Goal: Task Accomplishment & Management: Use online tool/utility

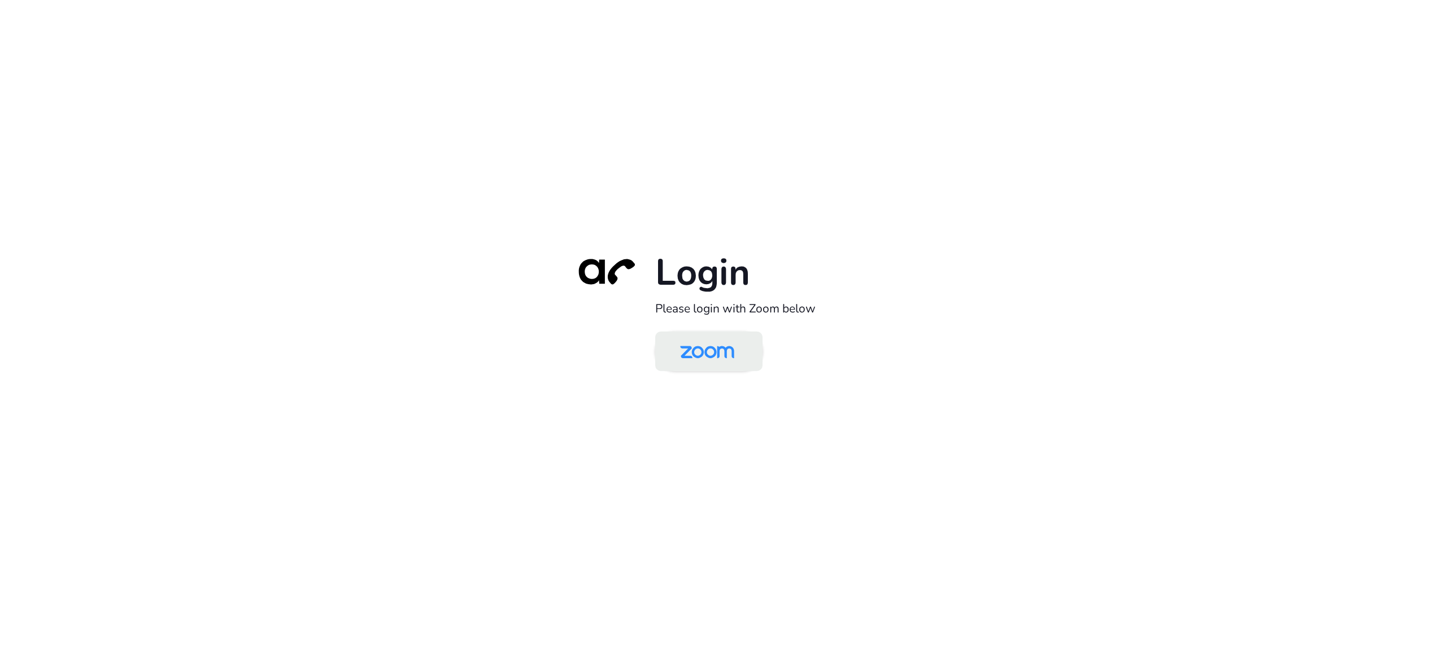
click at [740, 348] on img at bounding box center [707, 352] width 78 height 37
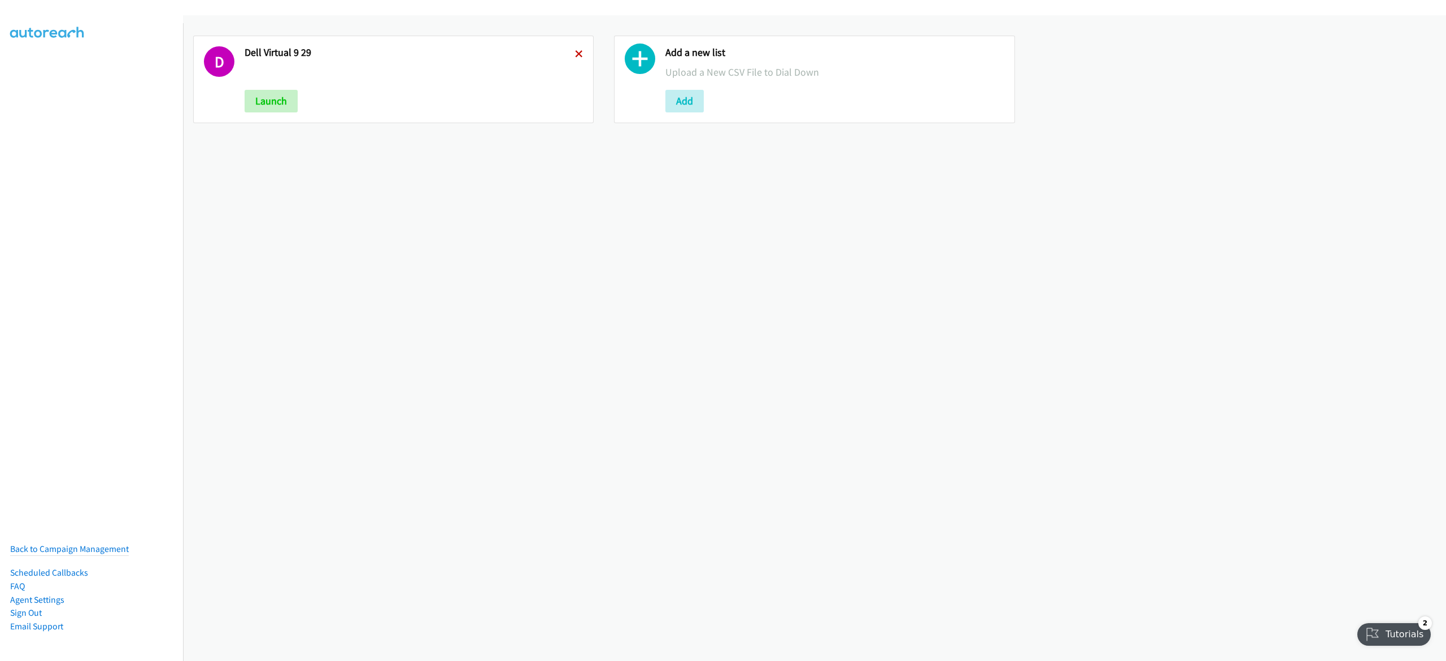
click at [577, 51] on icon at bounding box center [579, 55] width 8 height 8
click at [268, 90] on button "Add" at bounding box center [264, 101] width 38 height 23
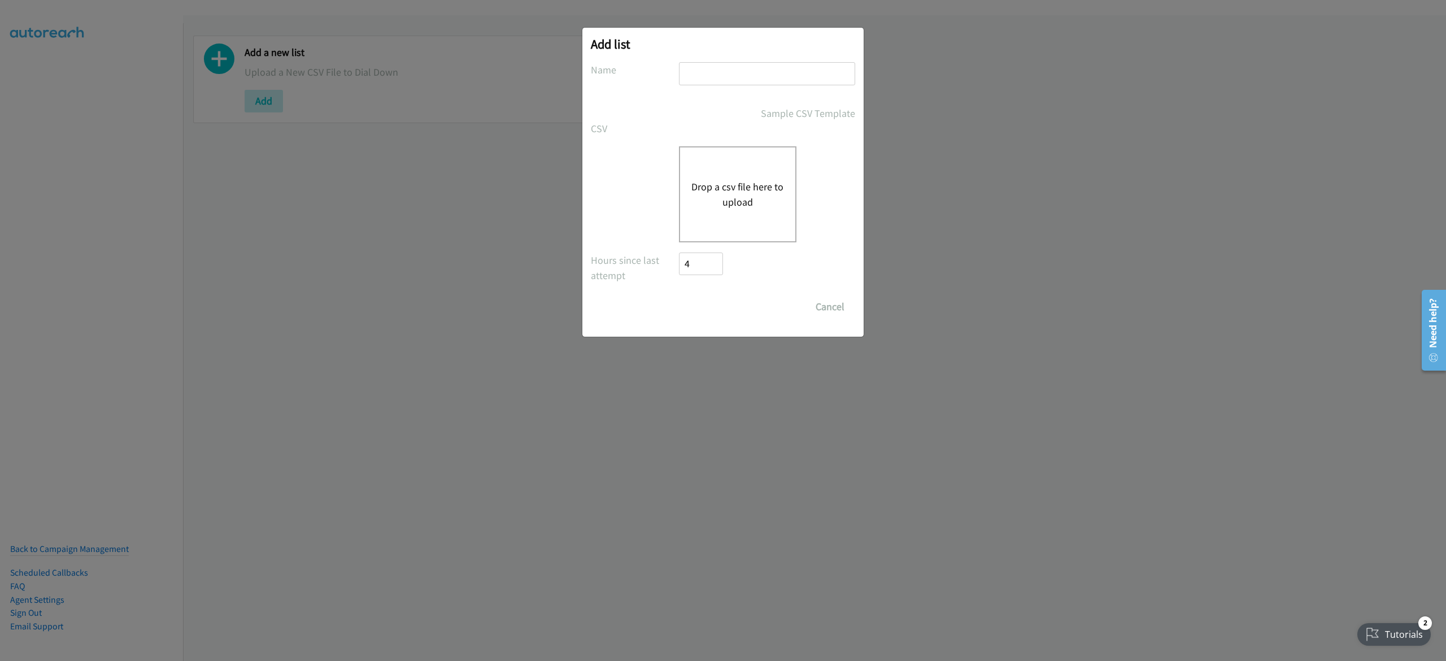
click at [753, 79] on input "text" at bounding box center [767, 73] width 176 height 23
type input "omnissa 9-30"
click at [733, 158] on div "Drop a csv file here to upload" at bounding box center [738, 194] width 118 height 96
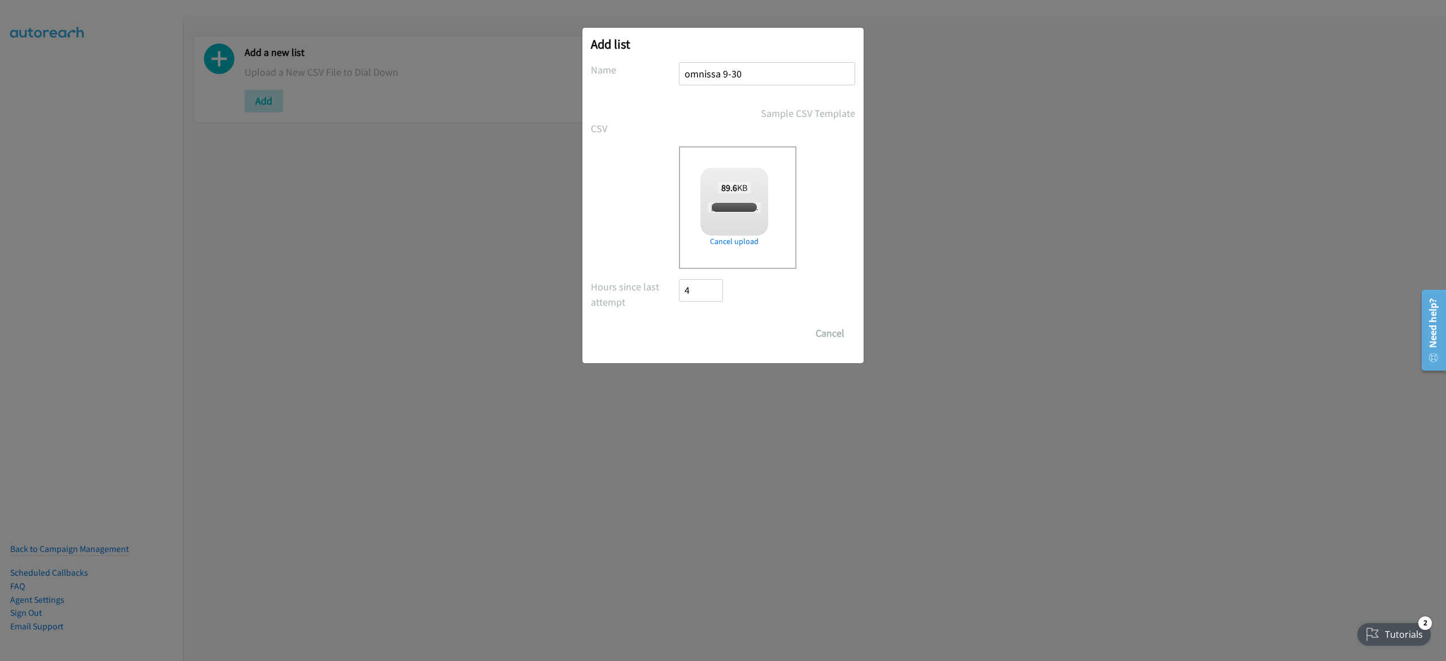
checkbox input "true"
click at [723, 328] on input "Save List" at bounding box center [708, 333] width 59 height 23
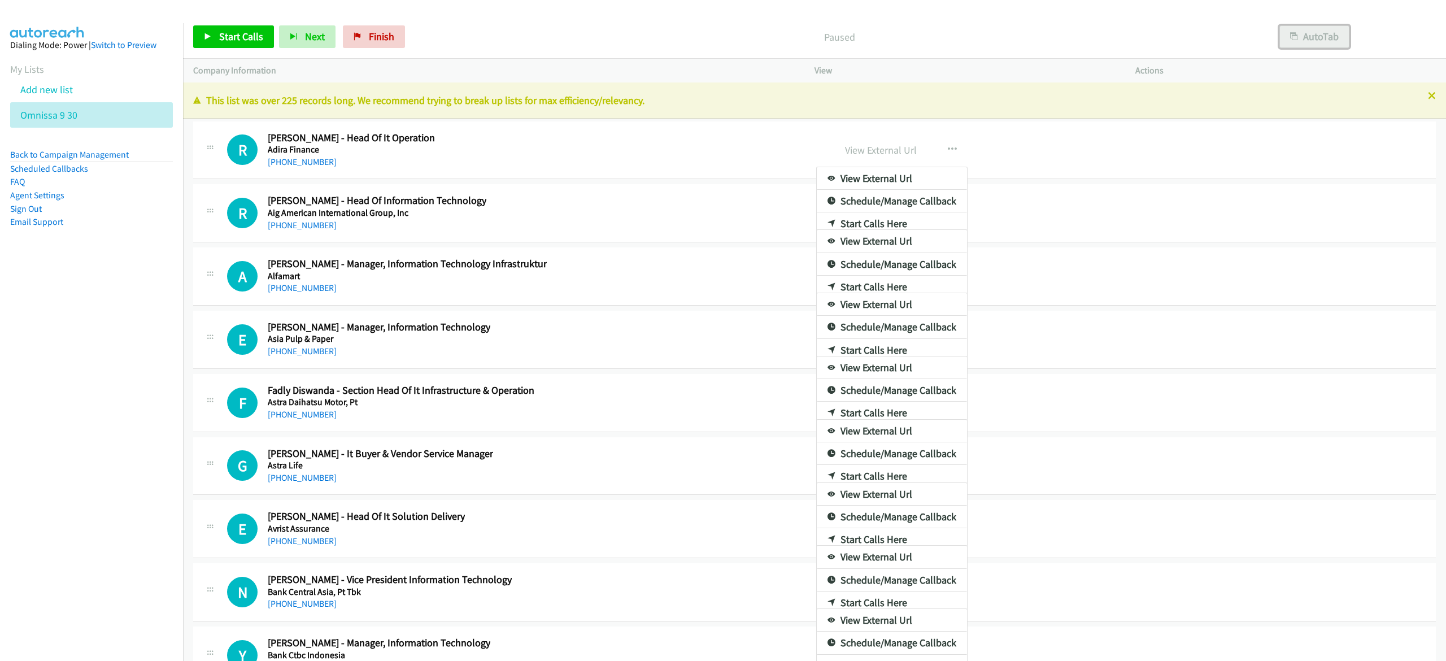
click at [1311, 38] on button "AutoTab" at bounding box center [1315, 36] width 70 height 23
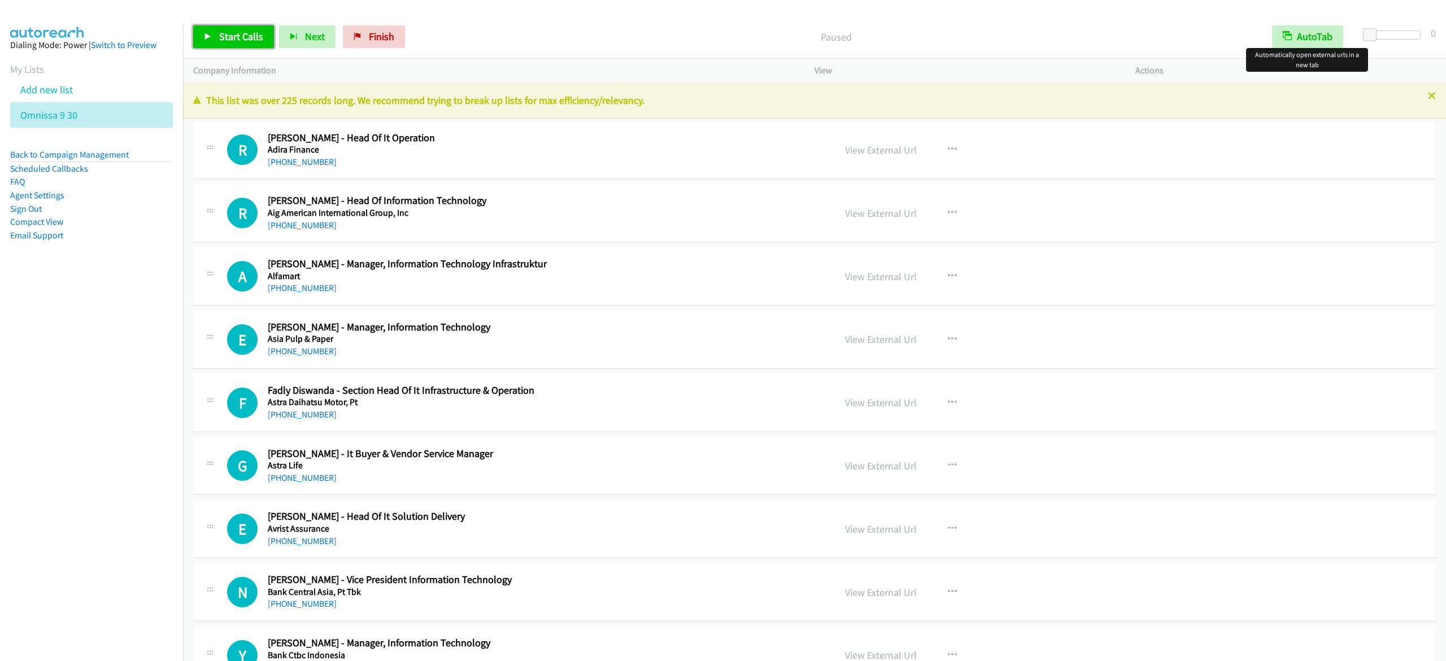
click at [244, 33] on span "Start Calls" at bounding box center [241, 36] width 44 height 13
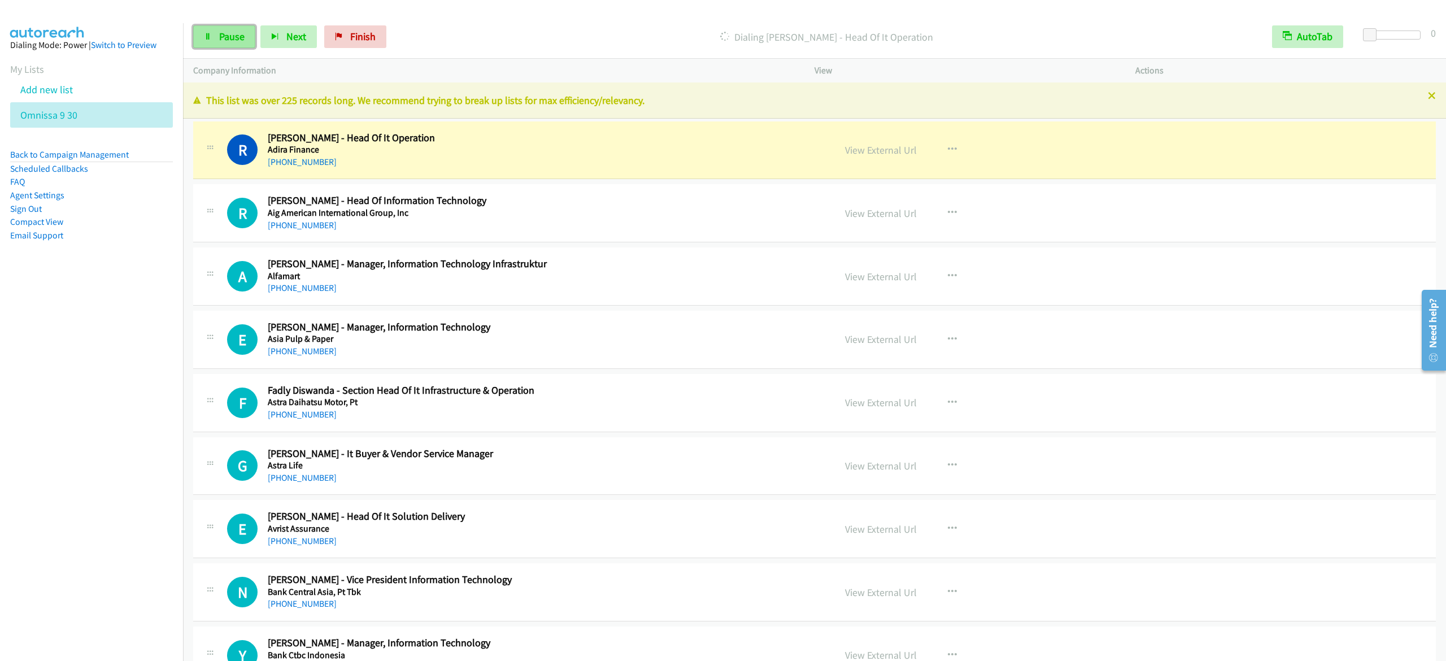
click at [222, 33] on span "Pause" at bounding box center [231, 36] width 25 height 13
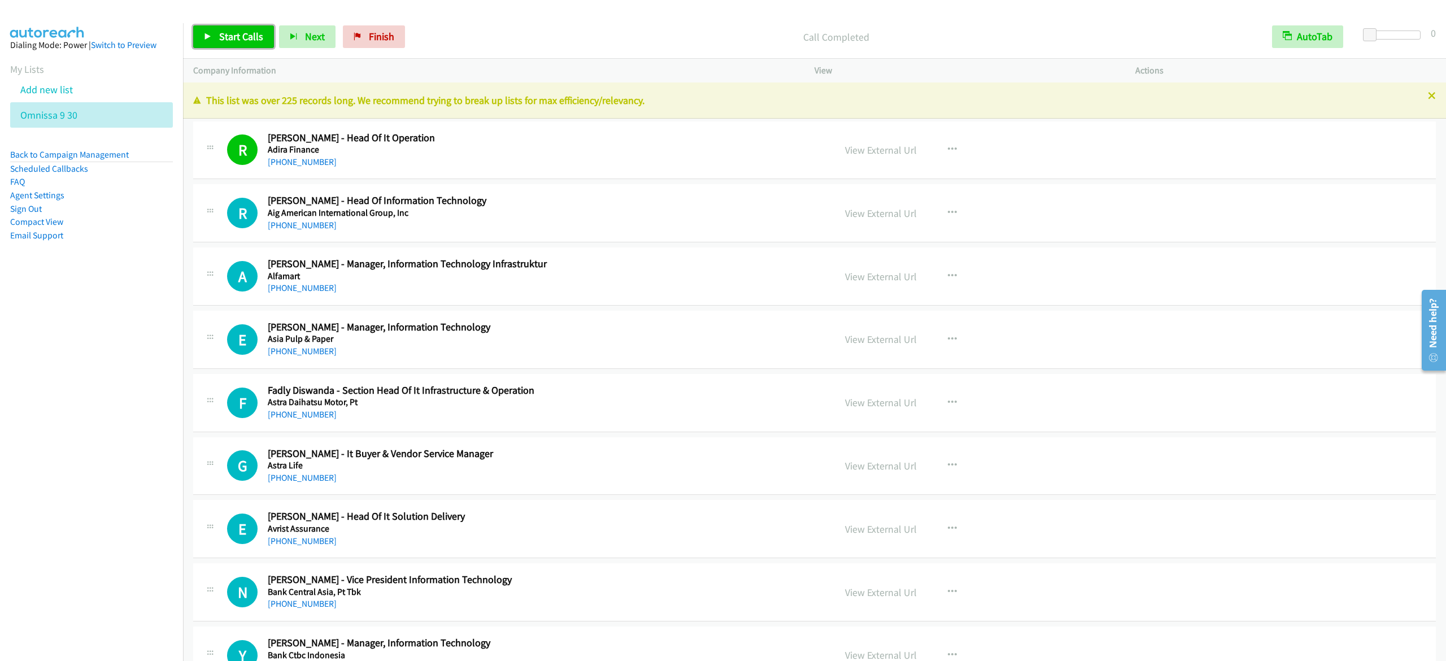
click at [247, 36] on span "Start Calls" at bounding box center [241, 36] width 44 height 13
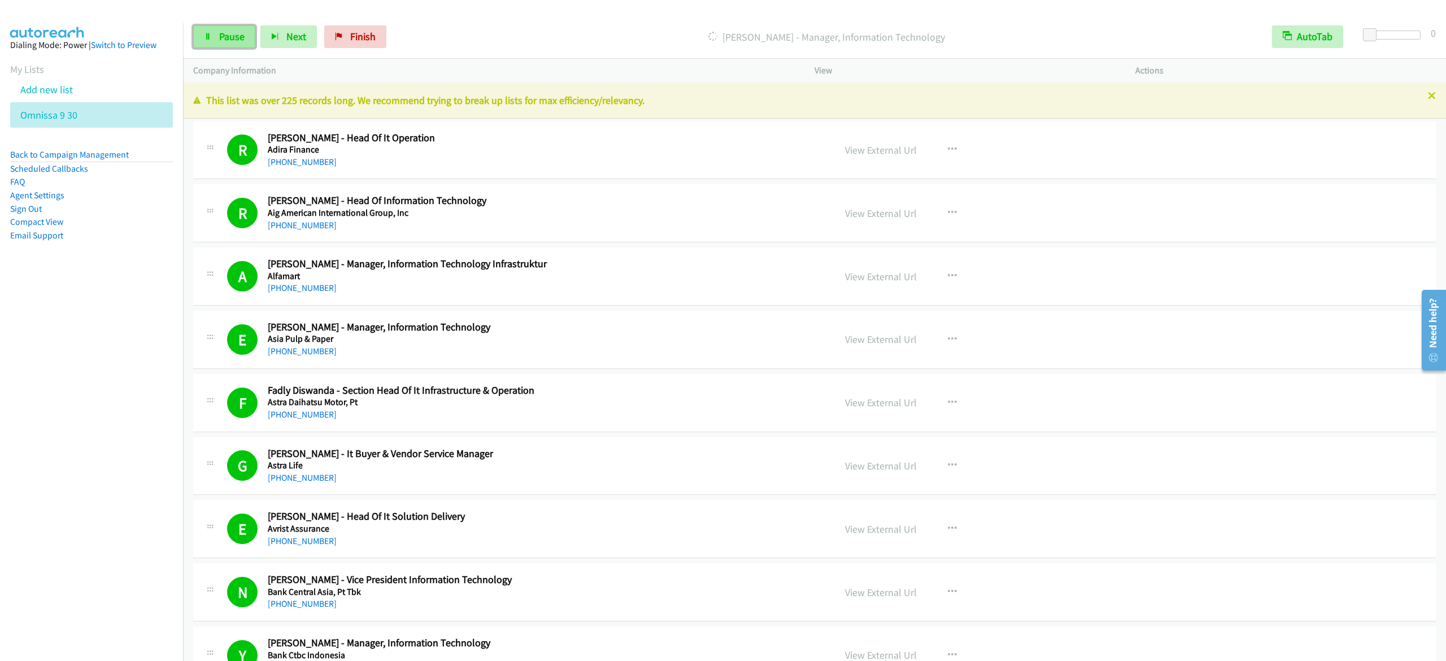
click at [233, 29] on link "Pause" at bounding box center [224, 36] width 62 height 23
click at [251, 42] on span "Start Calls" at bounding box center [241, 36] width 44 height 13
click at [212, 32] on link "Pause" at bounding box center [224, 36] width 62 height 23
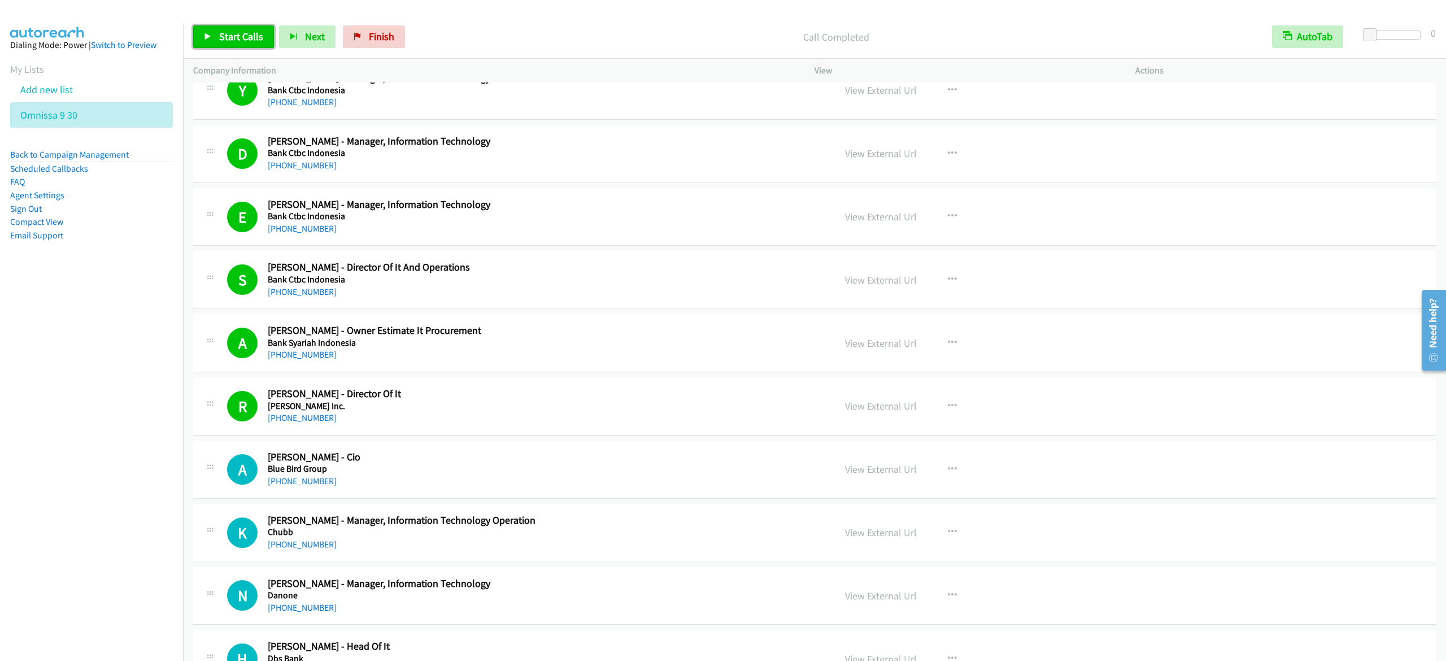
click at [254, 45] on link "Start Calls" at bounding box center [233, 36] width 81 height 23
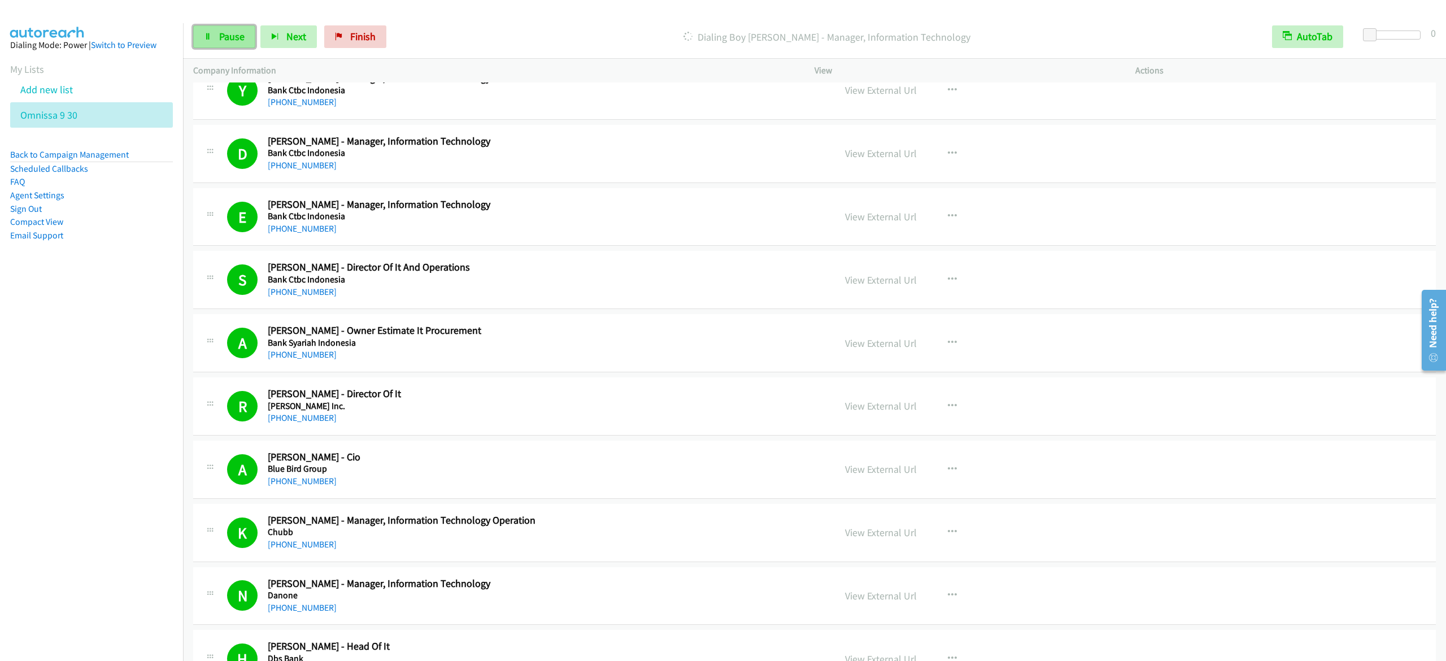
click at [240, 44] on link "Pause" at bounding box center [224, 36] width 62 height 23
click at [198, 33] on link "Start Calls" at bounding box center [233, 36] width 81 height 23
click at [229, 27] on link "Pause" at bounding box center [224, 36] width 62 height 23
click at [233, 29] on link "Start Calls" at bounding box center [233, 36] width 81 height 23
click at [235, 35] on span "Pause" at bounding box center [231, 36] width 25 height 13
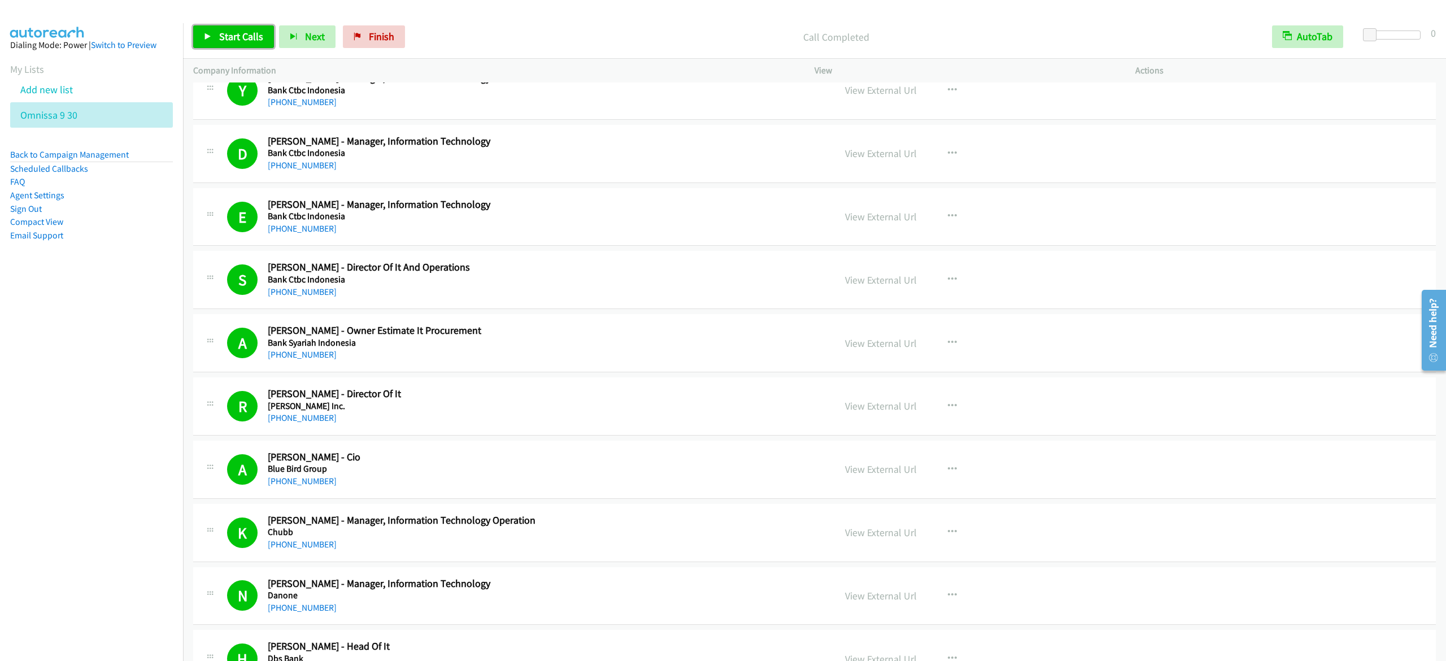
click at [219, 43] on link "Start Calls" at bounding box center [233, 36] width 81 height 23
click at [220, 33] on span "Pause" at bounding box center [231, 36] width 25 height 13
click at [213, 41] on link "Start Calls" at bounding box center [233, 36] width 81 height 23
click at [231, 37] on span "Pause" at bounding box center [231, 36] width 25 height 13
click at [247, 33] on span "Start Calls" at bounding box center [241, 36] width 44 height 13
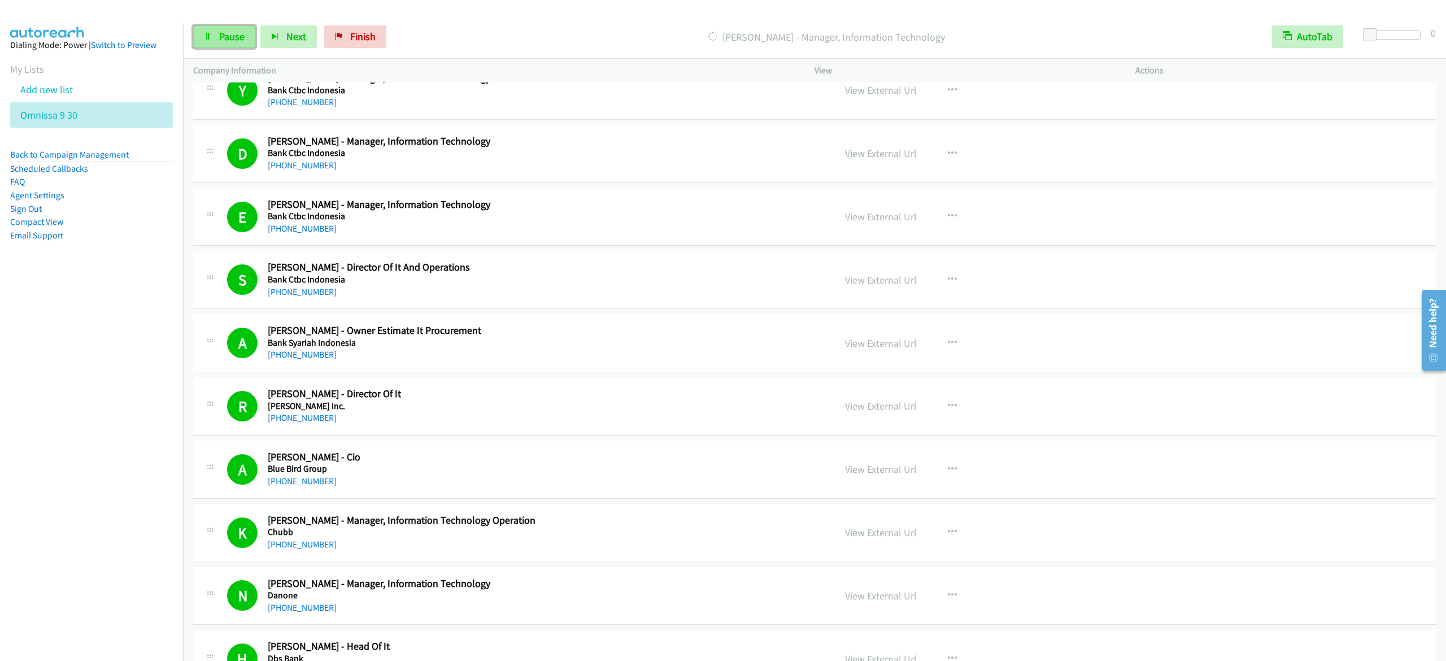
click at [219, 34] on span "Pause" at bounding box center [231, 36] width 25 height 13
click at [238, 34] on span "Start Calls" at bounding box center [241, 36] width 44 height 13
drag, startPoint x: 222, startPoint y: 31, endPoint x: 290, endPoint y: 73, distance: 80.4
click at [222, 31] on span "Pause" at bounding box center [231, 36] width 25 height 13
click at [227, 47] on link "Start Calls" at bounding box center [233, 36] width 81 height 23
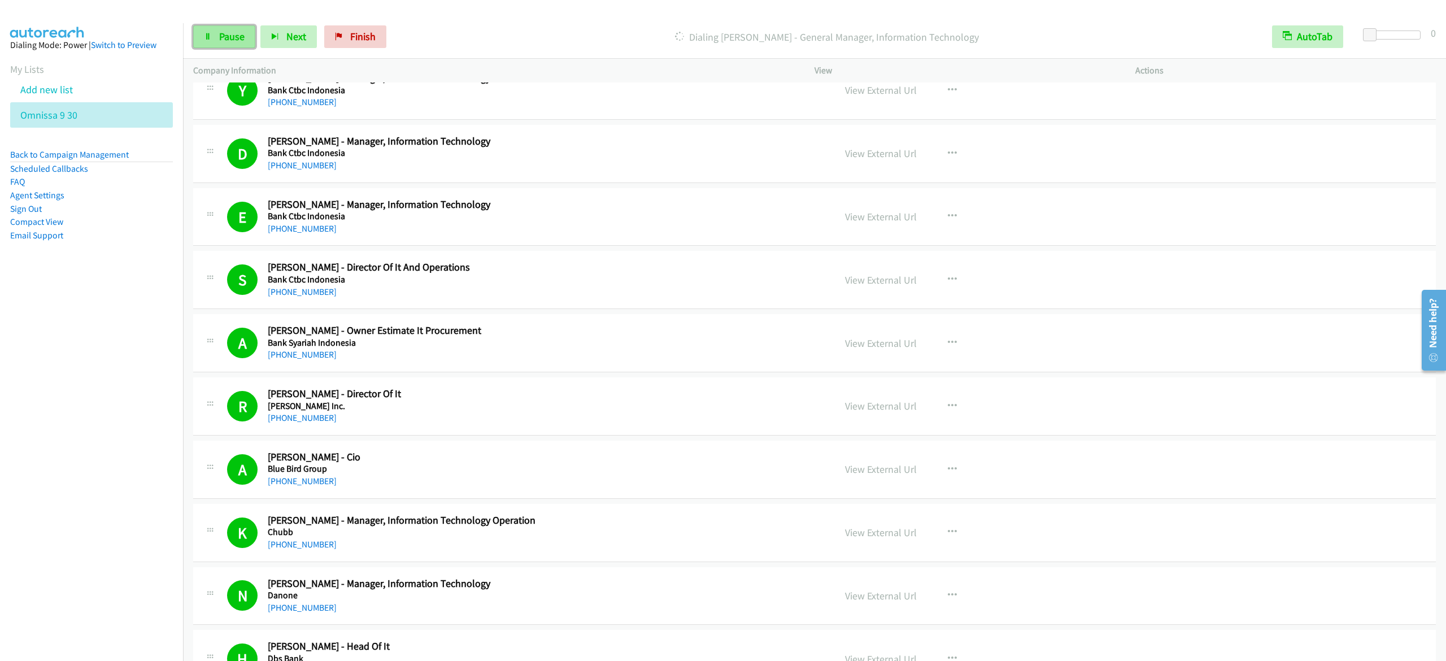
click at [223, 42] on span "Pause" at bounding box center [231, 36] width 25 height 13
click at [232, 31] on span "Start Calls" at bounding box center [241, 36] width 44 height 13
click at [212, 29] on link "Pause" at bounding box center [224, 36] width 62 height 23
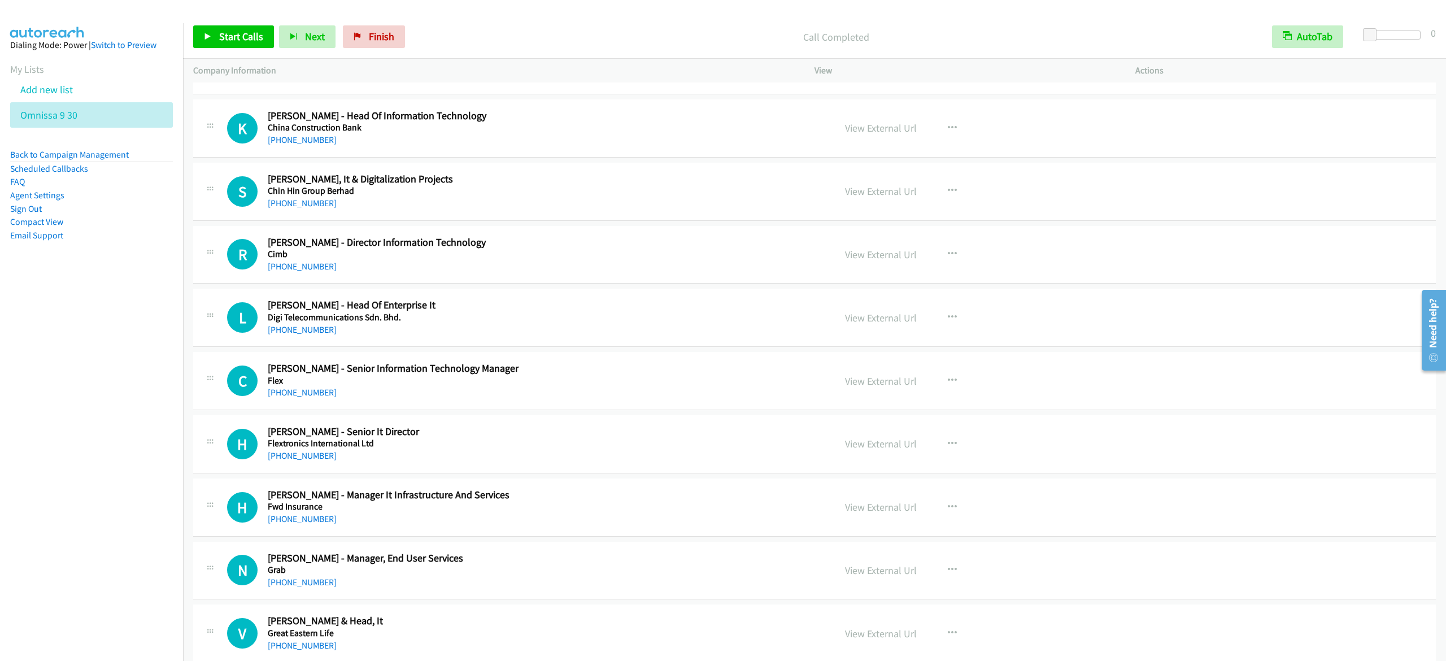
scroll to position [6102, 0]
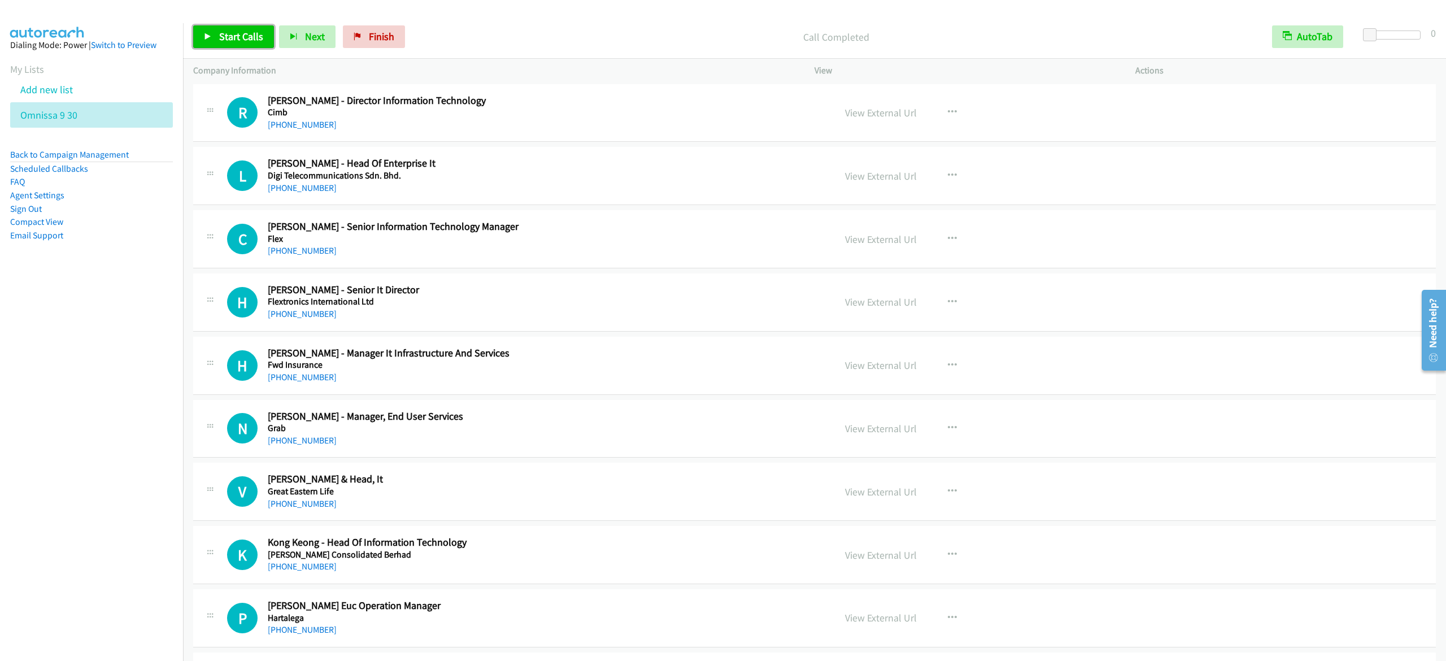
click at [252, 40] on span "Start Calls" at bounding box center [241, 36] width 44 height 13
click at [228, 33] on span "Pause" at bounding box center [231, 36] width 25 height 13
click at [234, 42] on span "Start Calls" at bounding box center [241, 36] width 44 height 13
click at [203, 38] on link "Pause" at bounding box center [224, 36] width 62 height 23
click at [245, 33] on span "Start Calls" at bounding box center [241, 36] width 44 height 13
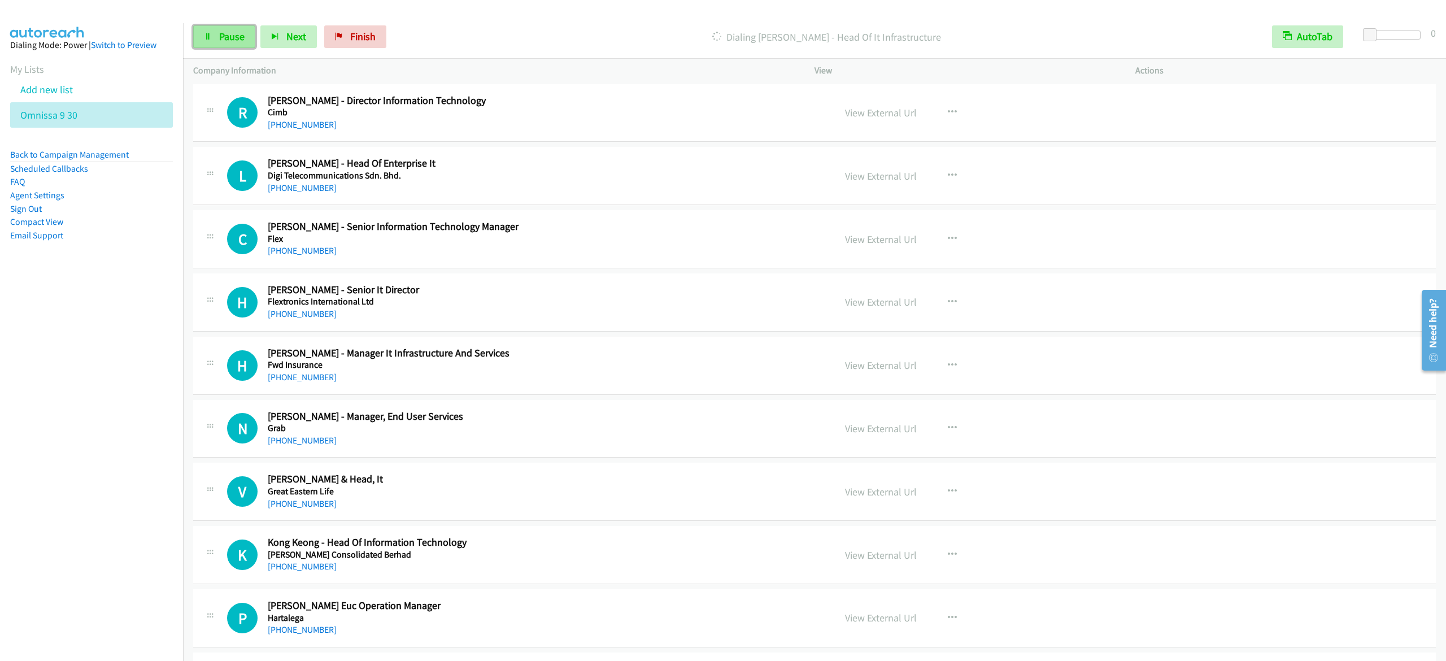
click at [208, 32] on link "Pause" at bounding box center [224, 36] width 62 height 23
click at [249, 33] on span "Start Calls" at bounding box center [241, 36] width 44 height 13
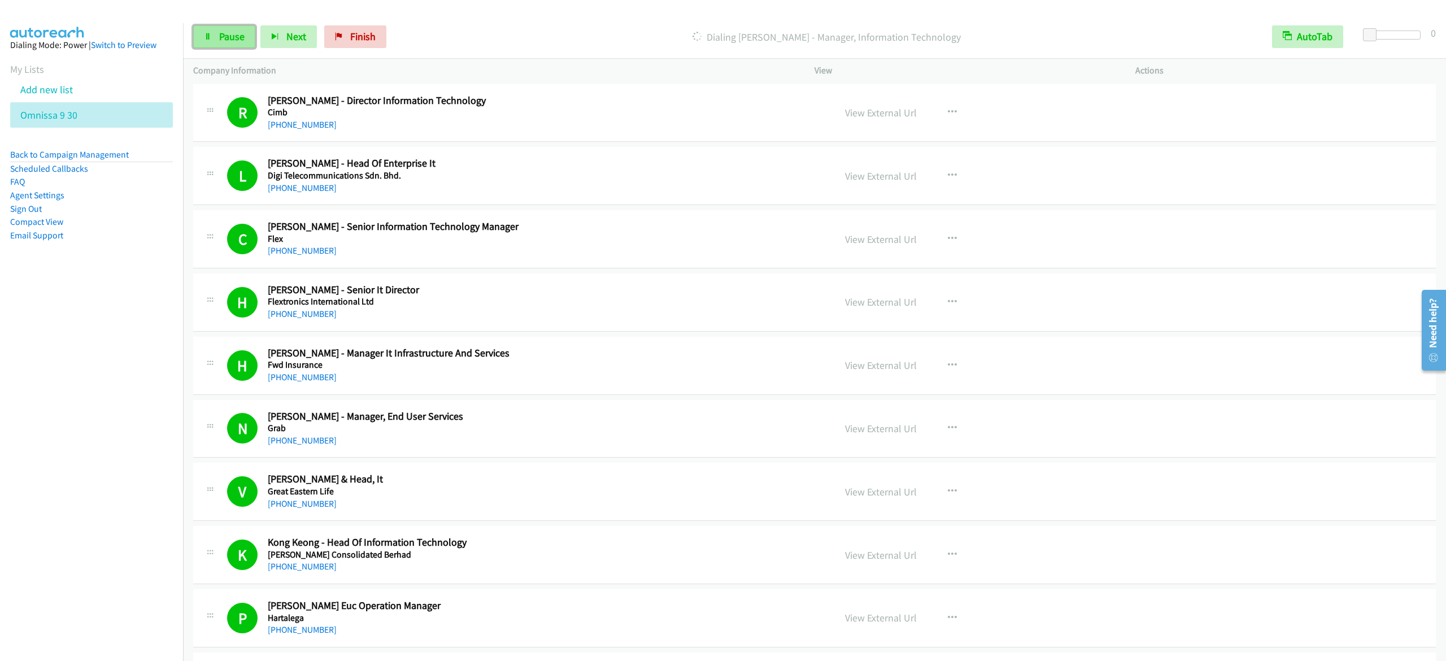
click at [218, 26] on link "Pause" at bounding box center [224, 36] width 62 height 23
click at [246, 38] on span "Start Calls" at bounding box center [241, 36] width 44 height 13
click at [231, 29] on link "Pause" at bounding box center [224, 36] width 62 height 23
click at [220, 27] on link "Start Calls" at bounding box center [233, 36] width 81 height 23
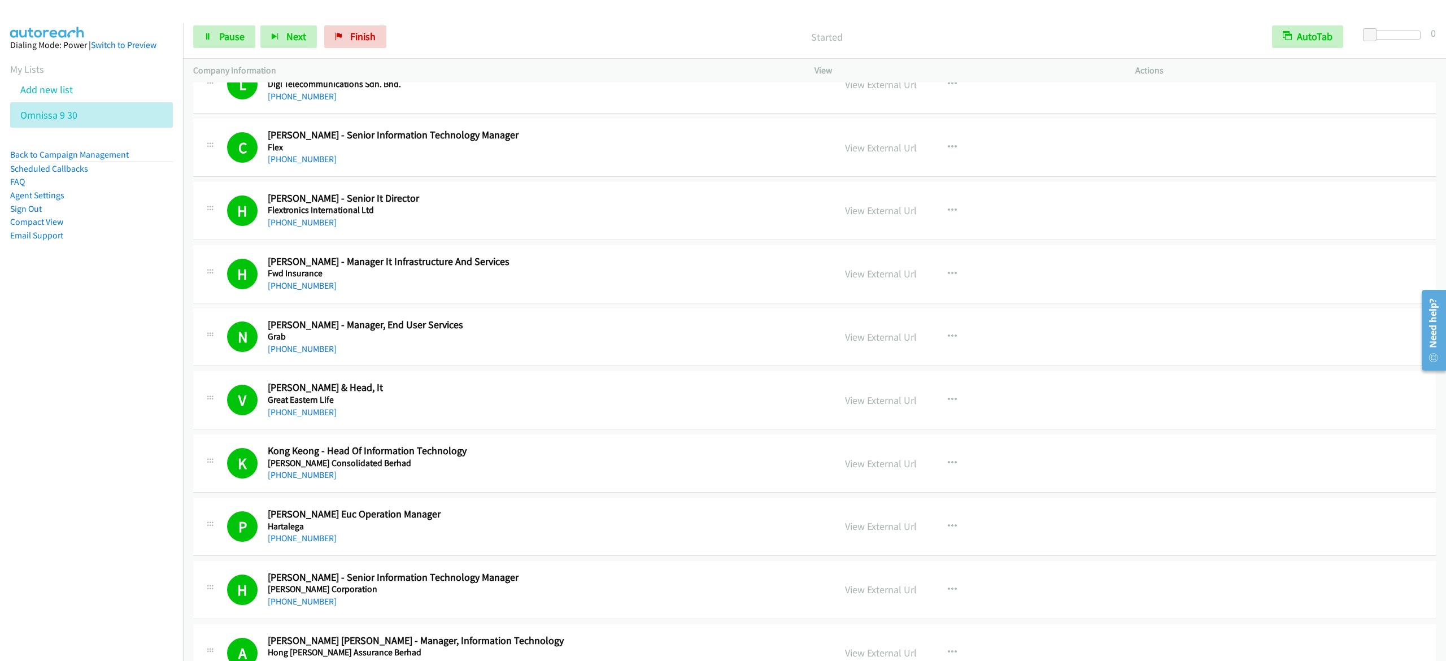
scroll to position [6215, 0]
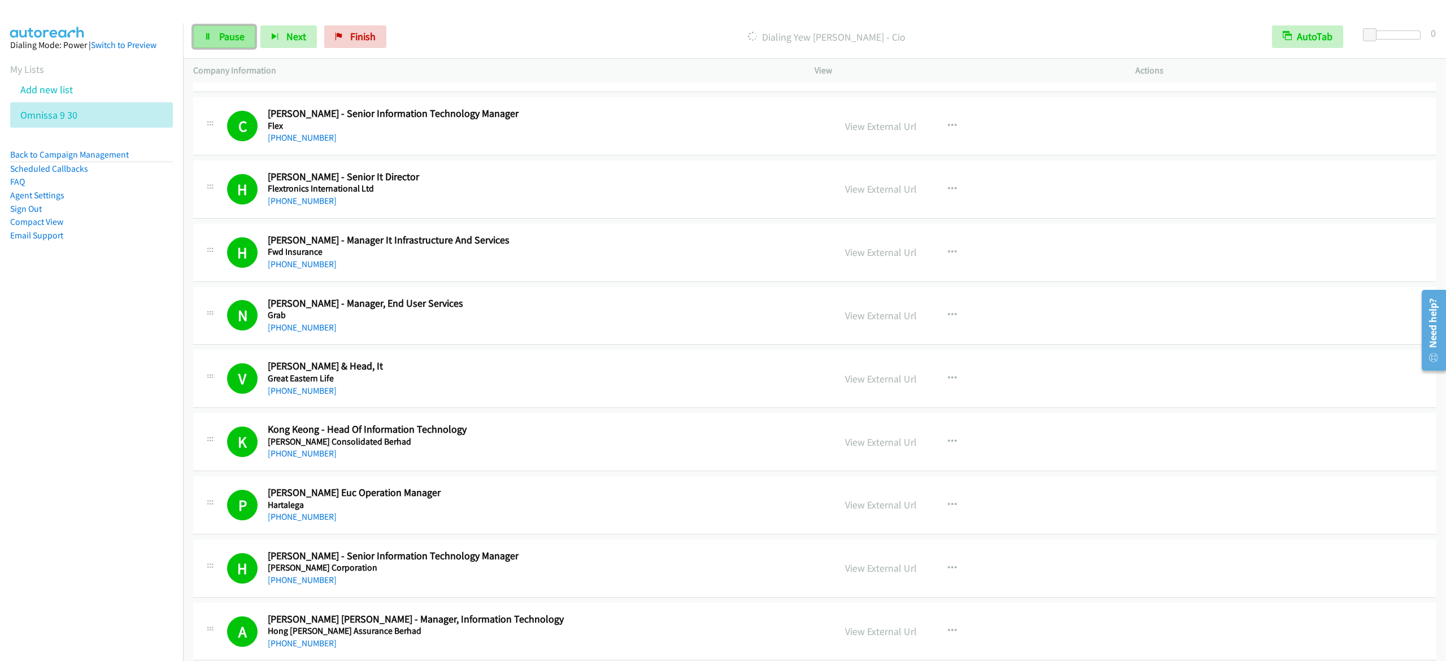
click at [231, 34] on span "Pause" at bounding box center [231, 36] width 25 height 13
click at [231, 35] on span "Start Calls" at bounding box center [241, 36] width 44 height 13
drag, startPoint x: 125, startPoint y: 341, endPoint x: 203, endPoint y: 101, distance: 253.2
click at [124, 341] on nav "Dialing Mode: Power | Switch to Preview My Lists Add new list Omnissa 9 30 Back…" at bounding box center [92, 353] width 184 height 661
click at [246, 33] on link "Pause" at bounding box center [224, 36] width 62 height 23
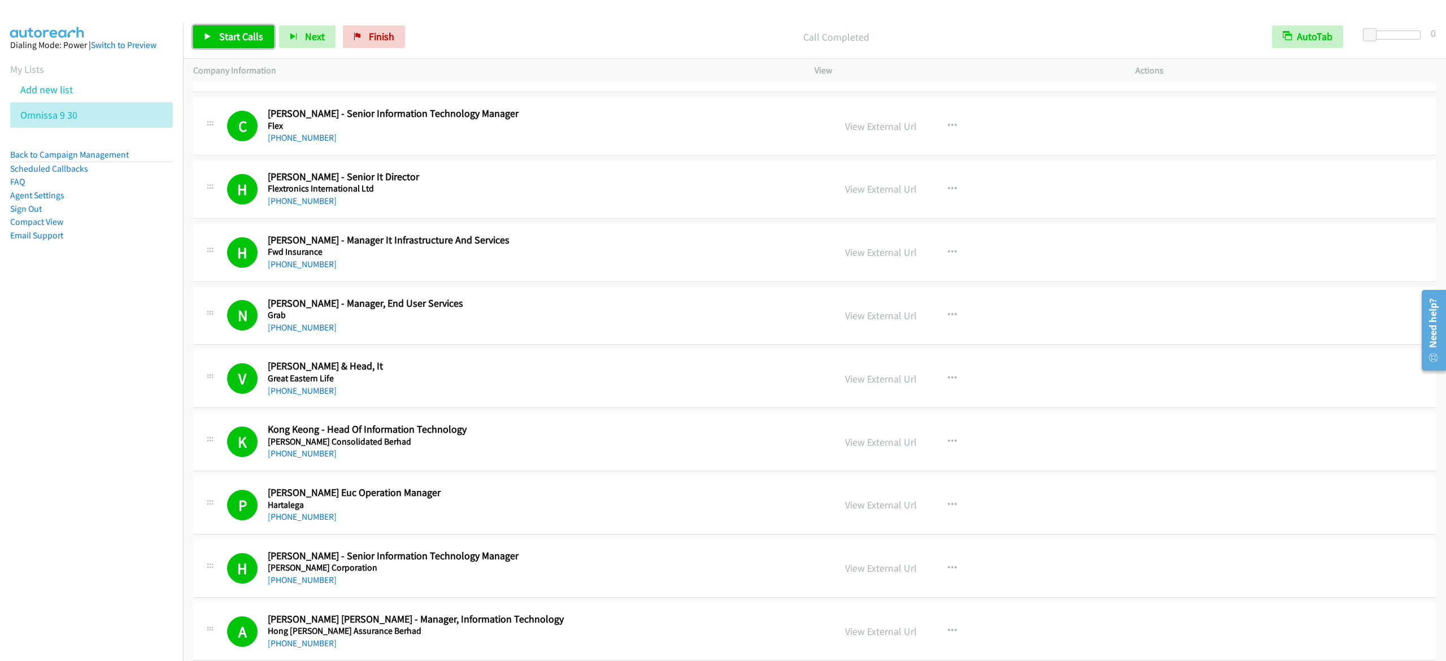
click at [249, 29] on link "Start Calls" at bounding box center [233, 36] width 81 height 23
click at [233, 33] on span "Pause" at bounding box center [231, 36] width 25 height 13
click at [224, 31] on span "Start Calls" at bounding box center [241, 36] width 44 height 13
drag, startPoint x: 223, startPoint y: 36, endPoint x: 234, endPoint y: 35, distance: 11.4
click at [223, 36] on span "Pause" at bounding box center [231, 36] width 25 height 13
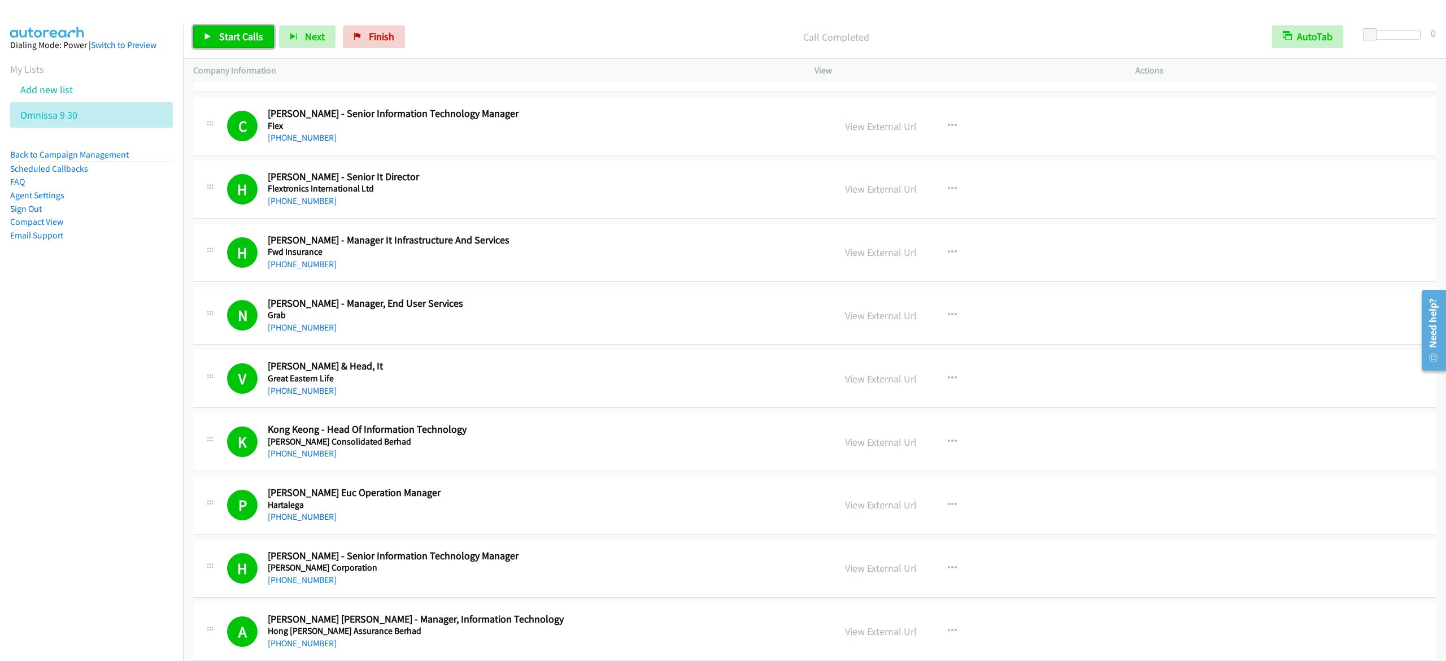
click at [259, 38] on span "Start Calls" at bounding box center [241, 36] width 44 height 13
click at [225, 37] on span "Pause" at bounding box center [231, 36] width 25 height 13
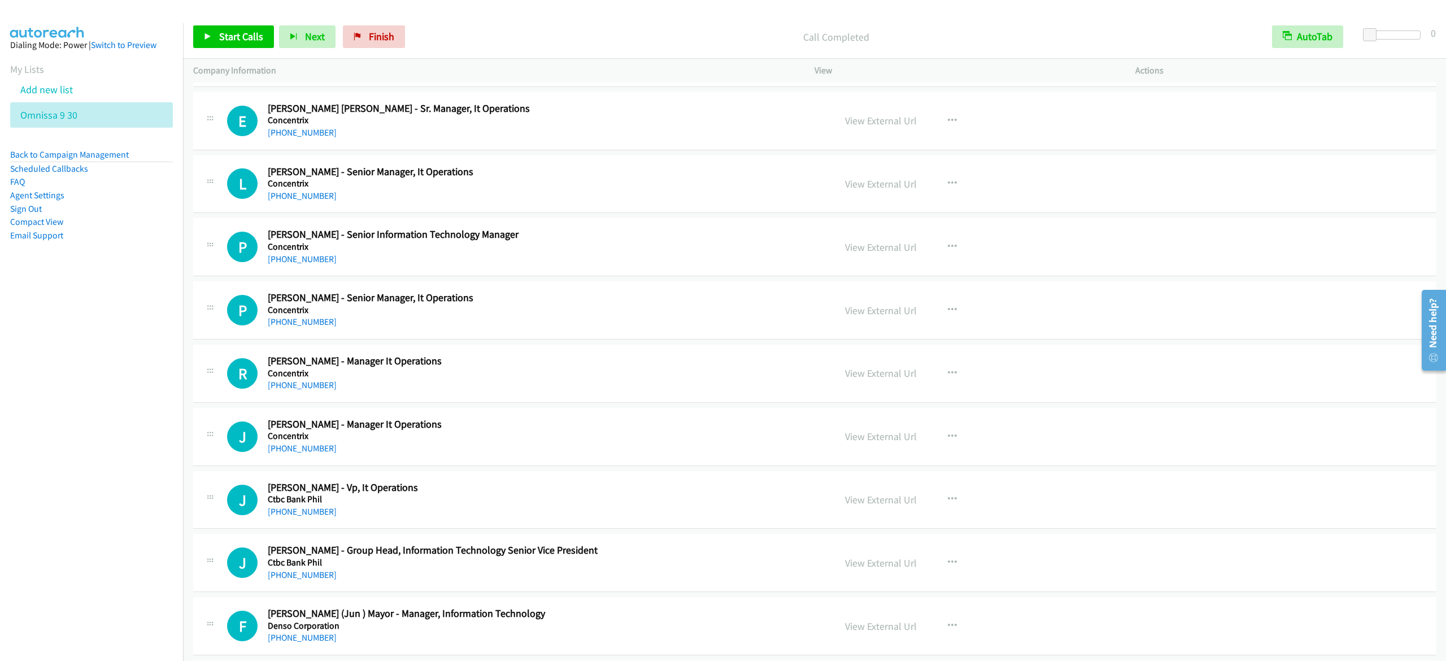
scroll to position [9605, 0]
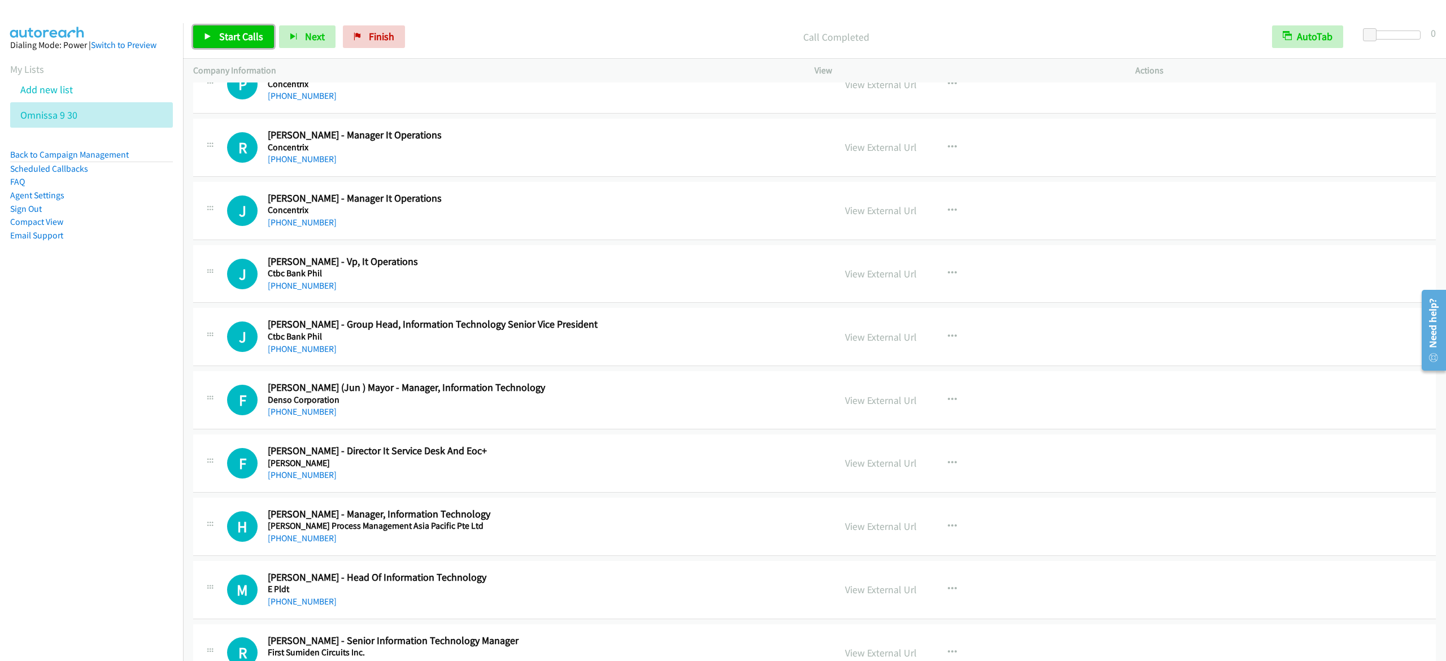
click at [250, 36] on span "Start Calls" at bounding box center [241, 36] width 44 height 13
click at [231, 47] on link "Pause" at bounding box center [224, 36] width 62 height 23
click at [249, 34] on span "Start Calls" at bounding box center [241, 36] width 44 height 13
click at [207, 49] on div "Start Calls Pause Next Finish Call Completed AutoTab AutoTab 0" at bounding box center [814, 37] width 1263 height 44
click at [234, 36] on span "Pause" at bounding box center [231, 36] width 25 height 13
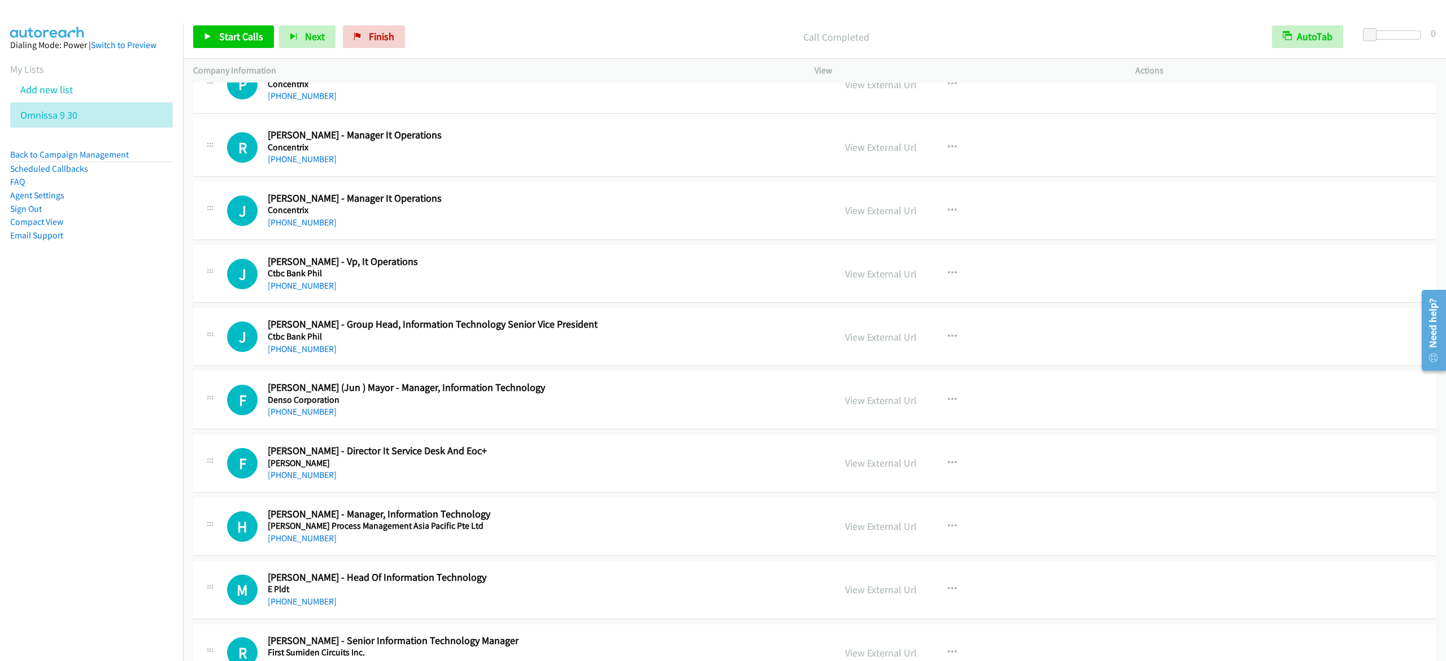
click at [141, 309] on nav "Dialing Mode: Power | Switch to Preview My Lists Add new list Omnissa 9 30 Back…" at bounding box center [92, 353] width 184 height 661
click at [252, 40] on span "Start Calls" at bounding box center [241, 36] width 44 height 13
drag, startPoint x: 207, startPoint y: 36, endPoint x: 227, endPoint y: 33, distance: 20.0
click at [207, 36] on icon at bounding box center [208, 37] width 8 height 8
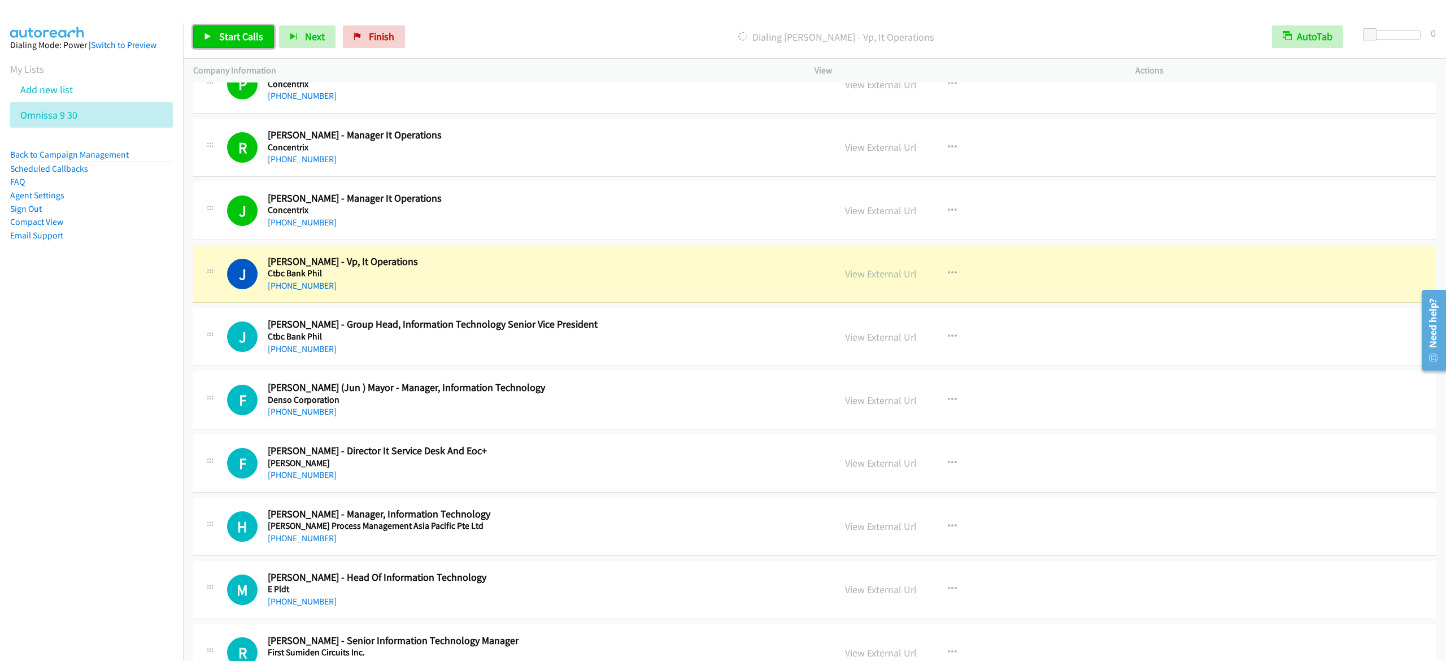
click at [249, 41] on span "Start Calls" at bounding box center [241, 36] width 44 height 13
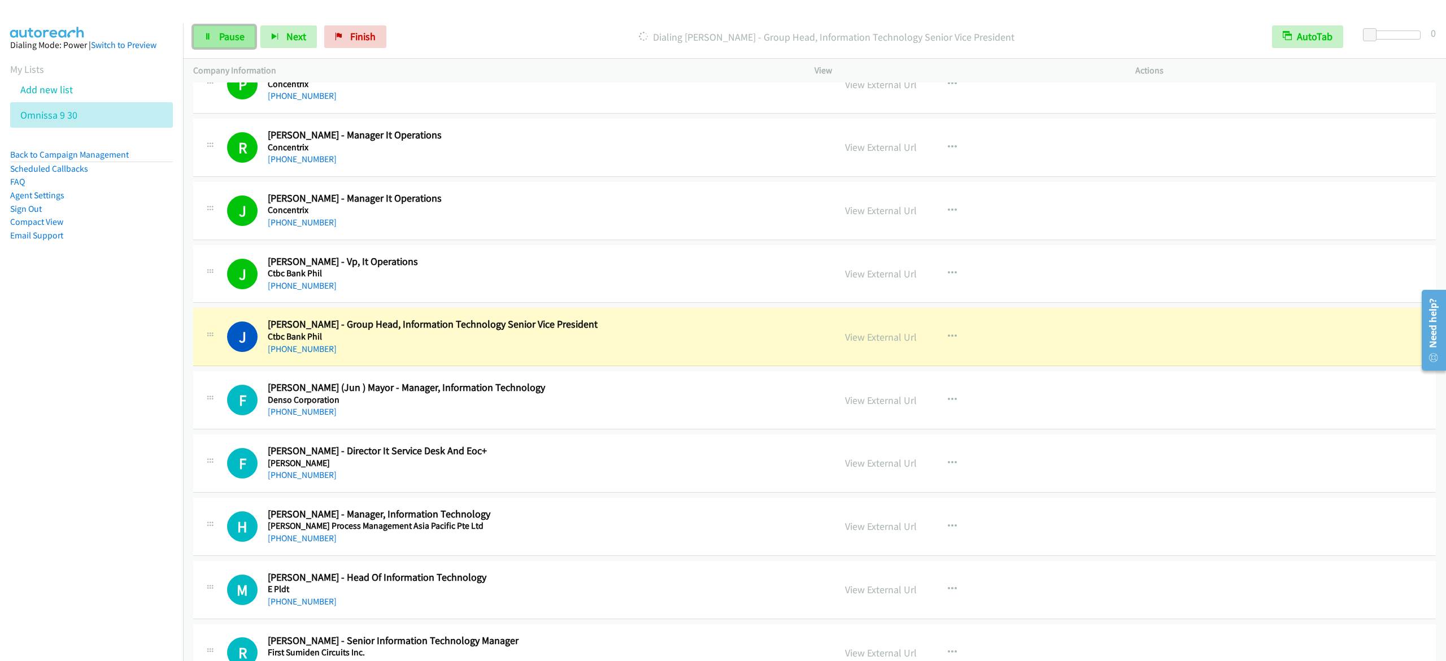
click at [208, 31] on link "Pause" at bounding box center [224, 36] width 62 height 23
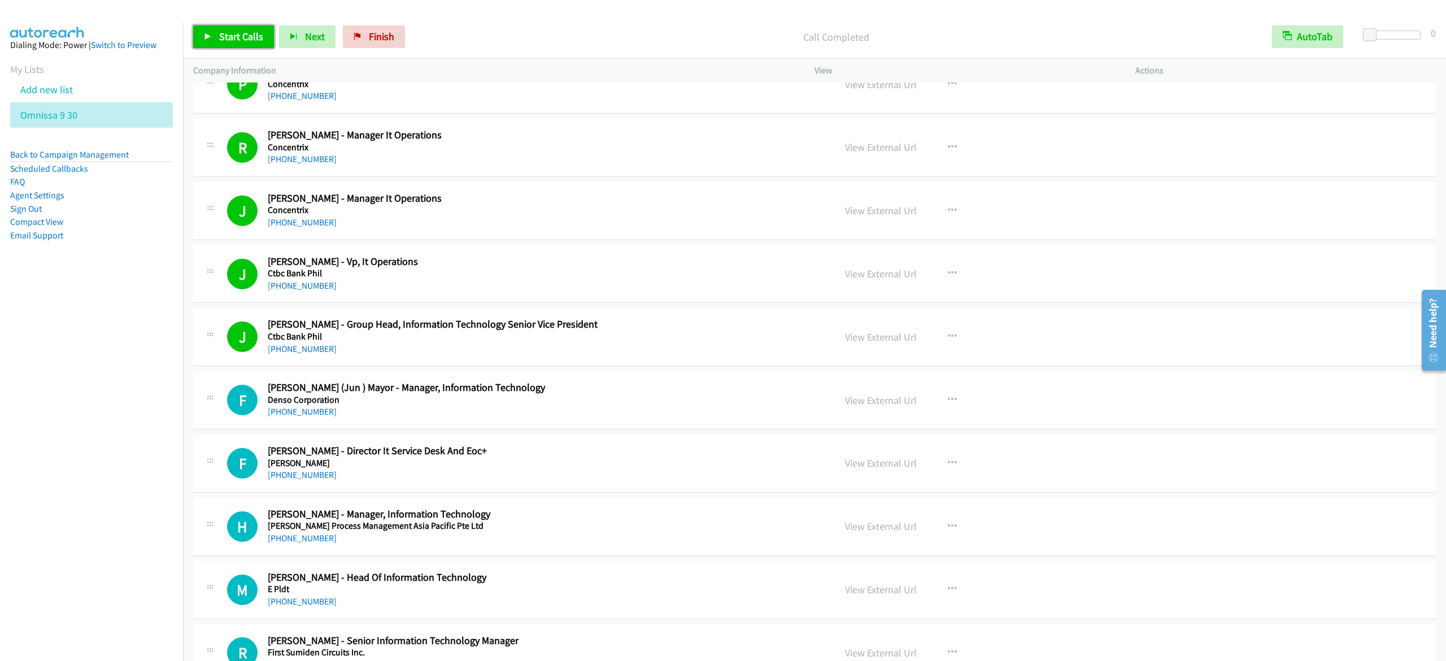
click at [214, 29] on link "Start Calls" at bounding box center [233, 36] width 81 height 23
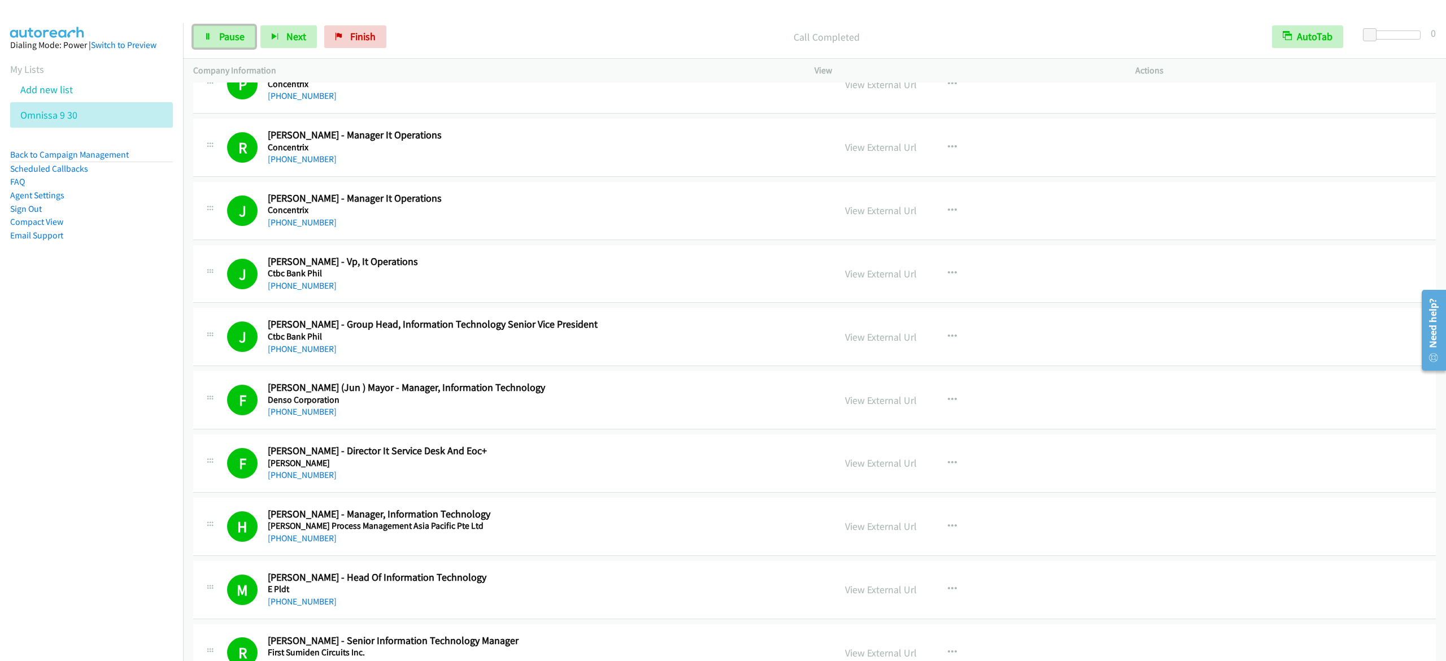
click at [211, 33] on icon at bounding box center [208, 37] width 8 height 8
click at [242, 28] on link "Start Calls" at bounding box center [233, 36] width 81 height 23
click at [207, 38] on icon at bounding box center [208, 37] width 8 height 8
click at [243, 43] on link "Start Calls" at bounding box center [233, 36] width 81 height 23
click at [241, 34] on span "Pause" at bounding box center [231, 36] width 25 height 13
